Goal: Task Accomplishment & Management: Complete application form

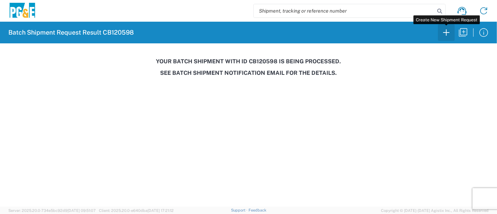
click at [444, 31] on icon "button" at bounding box center [445, 32] width 11 height 11
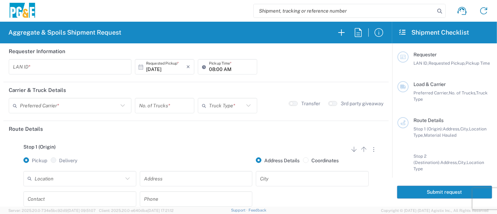
click at [92, 62] on input "text" at bounding box center [70, 67] width 114 height 12
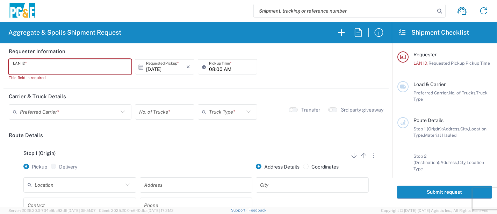
click at [75, 68] on input "text" at bounding box center [70, 67] width 114 height 12
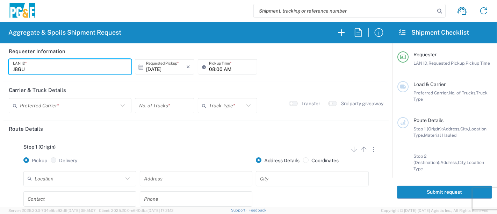
type input "J8GU"
click at [205, 69] on icon at bounding box center [205, 66] width 7 height 11
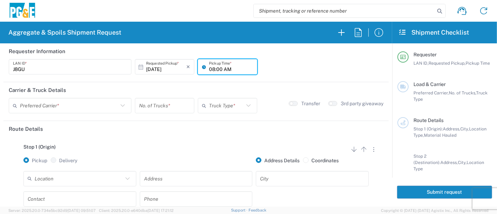
click at [205, 69] on icon at bounding box center [205, 66] width 7 height 11
click at [209, 67] on input "08:00 AM" at bounding box center [231, 67] width 44 height 12
type input "07:00 AM"
click at [79, 105] on input "text" at bounding box center [69, 106] width 98 height 12
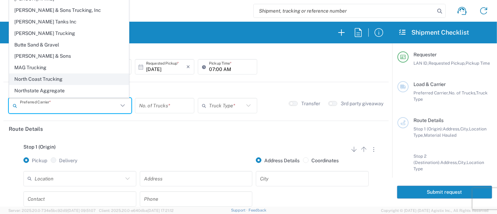
scroll to position [19, 0]
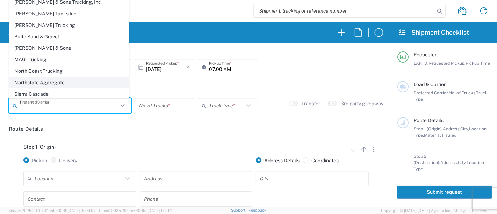
click at [53, 80] on span "Northstate Aggregate" at bounding box center [68, 82] width 119 height 11
type input "Northstate Aggregate"
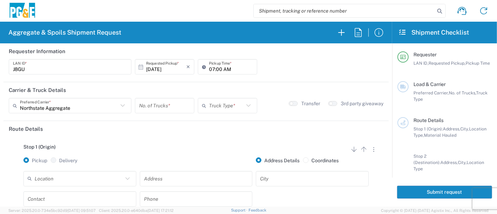
click at [160, 105] on input "number" at bounding box center [164, 106] width 51 height 12
type input "1"
click at [218, 103] on input "text" at bounding box center [226, 106] width 35 height 12
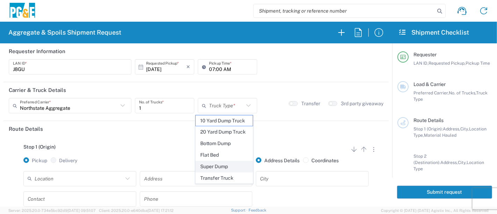
click at [224, 166] on span "Super Dump" at bounding box center [224, 166] width 57 height 11
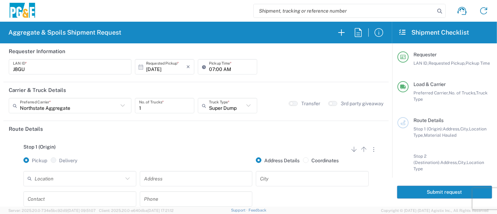
click at [223, 110] on input "Super Dump" at bounding box center [226, 106] width 35 height 12
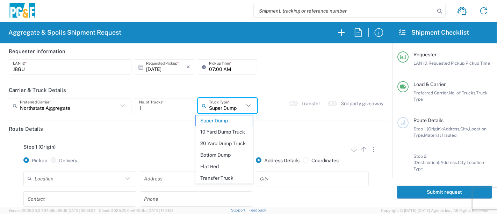
drag, startPoint x: 227, startPoint y: 178, endPoint x: 221, endPoint y: 177, distance: 5.3
click at [226, 178] on span "Transfer Truck" at bounding box center [224, 178] width 57 height 11
type input "Transfer Truck"
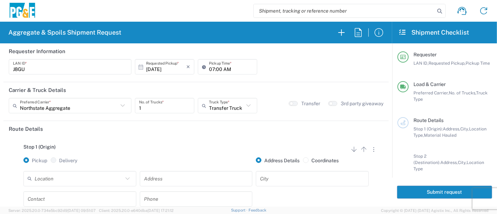
click at [112, 184] on div "Location" at bounding box center [79, 178] width 113 height 15
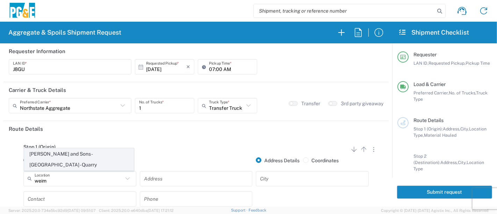
click at [105, 163] on span "[PERSON_NAME] and Sons - [GEOGRAPHIC_DATA] - Quarry" at bounding box center [78, 159] width 109 height 22
type input "[PERSON_NAME] and Sons - [GEOGRAPHIC_DATA] - Quarry"
type input "[STREET_ADDRESS]"
type input "[GEOGRAPHIC_DATA]"
type input "Quarry"
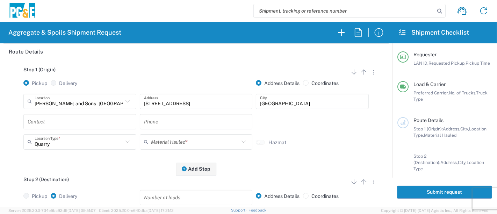
scroll to position [78, 0]
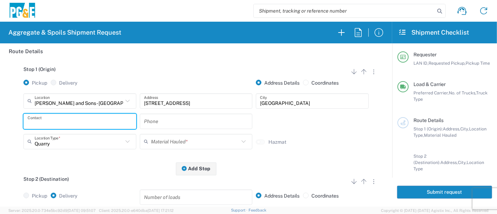
click at [73, 119] on input "text" at bounding box center [80, 121] width 104 height 12
type input "[PERSON_NAME]"
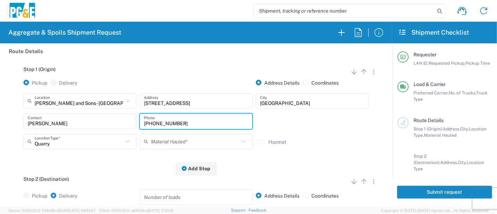
type input "[PHONE_NUMBER]"
click at [176, 139] on input "text" at bounding box center [195, 141] width 88 height 12
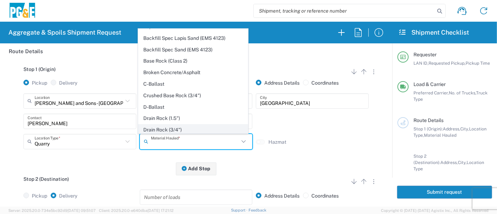
scroll to position [0, 0]
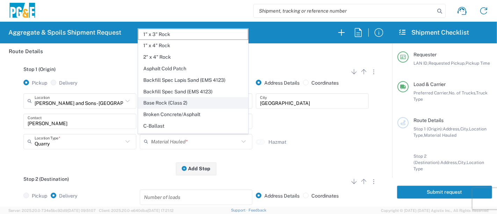
click at [185, 104] on span "Base Rock (Class 2)" at bounding box center [192, 102] width 109 height 11
type input "Base Rock (Class 2)"
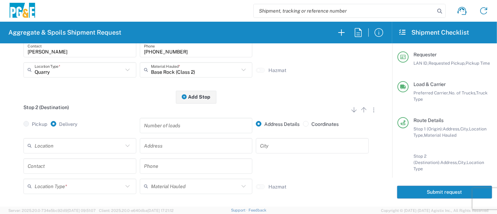
scroll to position [155, 0]
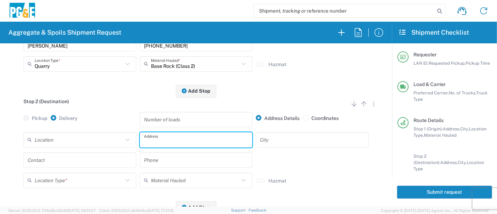
click at [147, 137] on input "text" at bounding box center [196, 139] width 104 height 12
type input "[STREET_ADDRESS]"
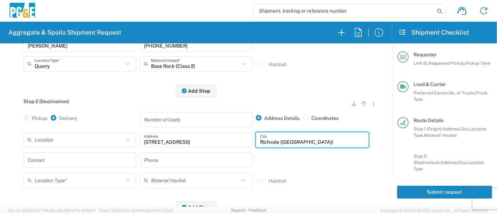
type input "Richvale ([GEOGRAPHIC_DATA])"
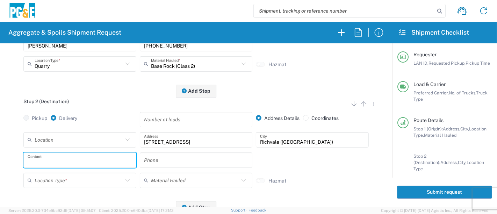
click at [101, 161] on input "text" at bounding box center [80, 160] width 104 height 12
type input "H"
type input "[PERSON_NAME]"
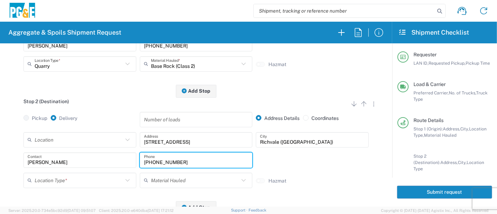
type input "[PHONE_NUMBER]"
drag, startPoint x: 91, startPoint y: 183, endPoint x: 86, endPoint y: 182, distance: 4.7
click at [91, 183] on input "text" at bounding box center [79, 180] width 88 height 12
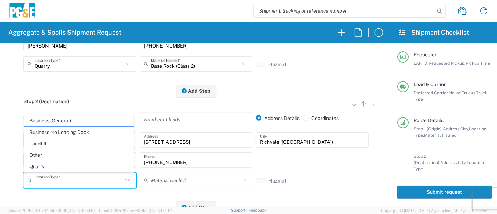
click at [67, 154] on span "Other" at bounding box center [78, 154] width 109 height 11
type input "Other"
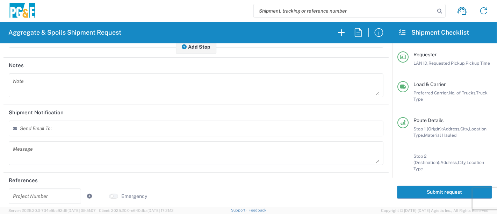
scroll to position [318, 0]
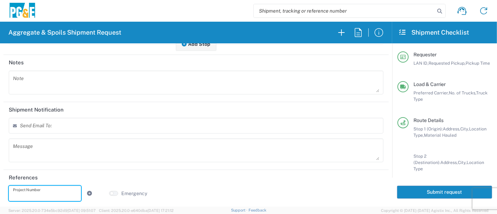
click at [45, 194] on input "text" at bounding box center [45, 193] width 64 height 12
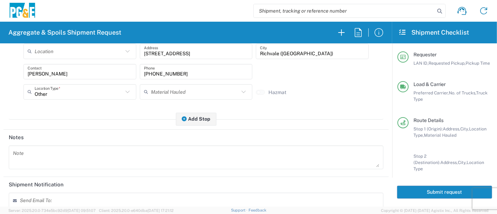
scroll to position [241, 0]
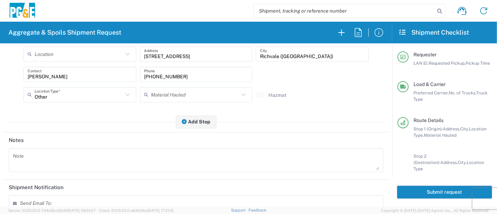
type input "74036727"
click at [43, 155] on textarea at bounding box center [196, 160] width 366 height 20
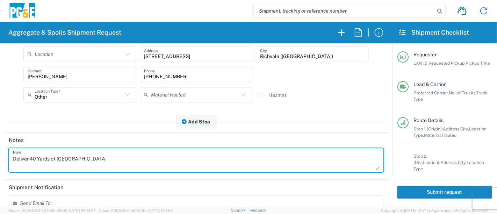
drag, startPoint x: 8, startPoint y: 159, endPoint x: 0, endPoint y: 158, distance: 8.1
click at [0, 158] on form "Requester Information J8GU LAN ID * [DATE] × Requested Pickup * Cancel Apply 07…" at bounding box center [196, 124] width 392 height 163
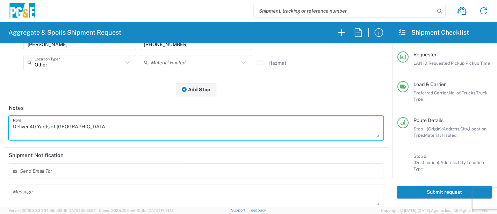
scroll to position [318, 0]
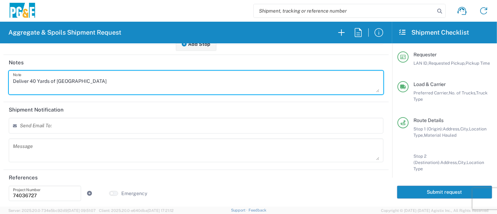
type textarea "Deliver 40 Yards of [GEOGRAPHIC_DATA]"
click at [46, 147] on textarea at bounding box center [196, 150] width 366 height 20
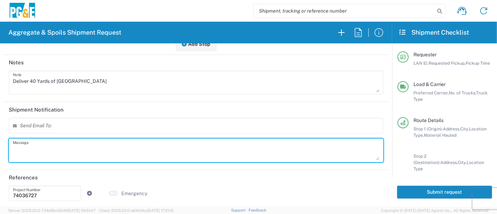
paste textarea "Deliver 40 Yards of [GEOGRAPHIC_DATA]"
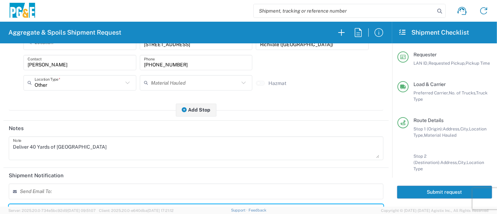
scroll to position [202, 0]
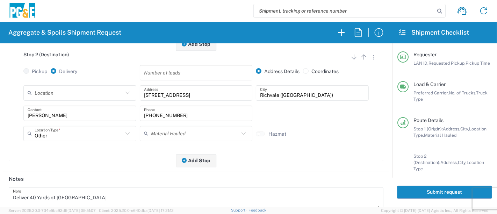
type textarea "Deliver 40 Yards of [GEOGRAPHIC_DATA]"
click at [198, 77] on input "number" at bounding box center [196, 72] width 104 height 12
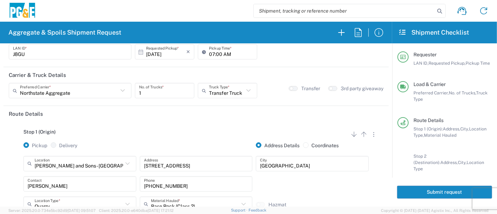
scroll to position [0, 0]
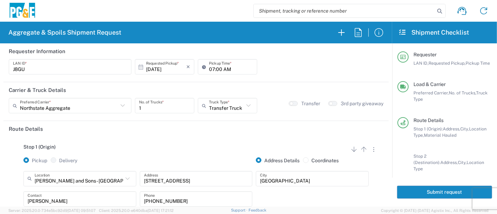
type input "2"
click at [435, 194] on button "Submit request" at bounding box center [444, 191] width 95 height 13
